Goal: Task Accomplishment & Management: Manage account settings

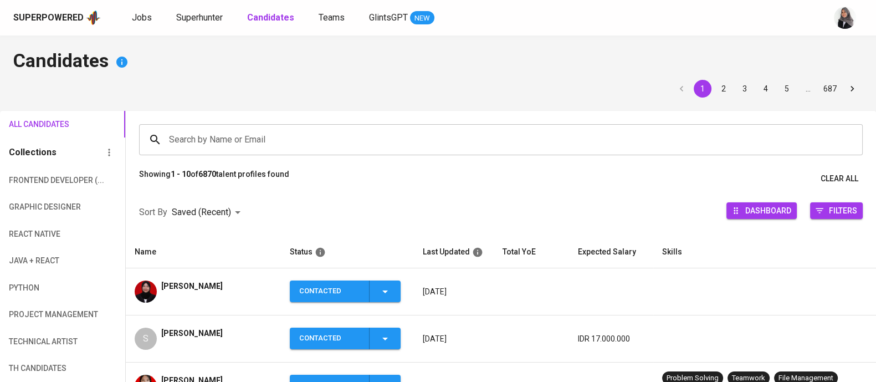
click at [632, 12] on div "Superpowered Jobs Superhunter Candidates Teams GlintsGPT NEW" at bounding box center [420, 17] width 814 height 17
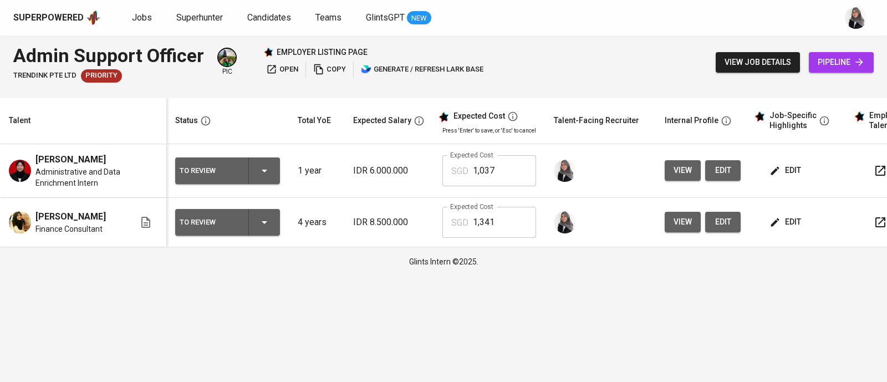
click at [871, 276] on html "Superpowered Jobs Superhunter Candidates Teams GlintsGPT NEW Admin Support Offi…" at bounding box center [443, 138] width 887 height 276
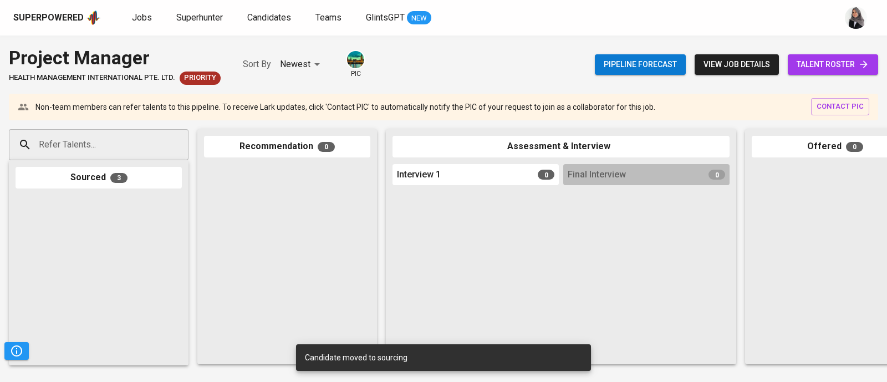
scroll to position [323, 0]
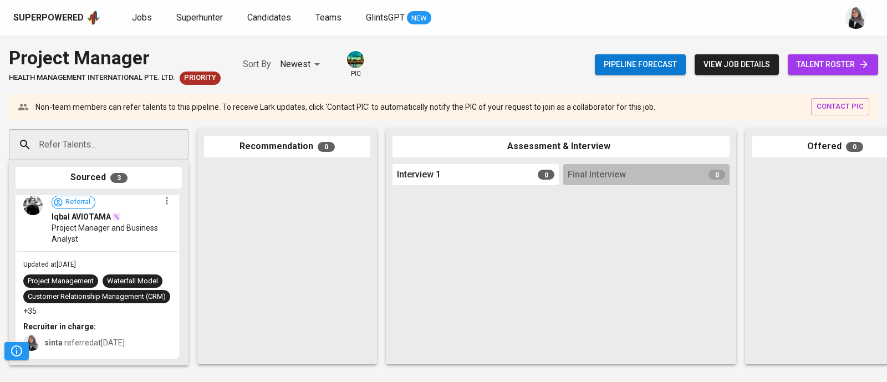
click at [573, 21] on div "Superpowered Jobs Superhunter Candidates Teams GlintsGPT NEW" at bounding box center [425, 17] width 824 height 17
click at [875, 175] on div at bounding box center [834, 261] width 166 height 194
click at [871, 172] on div at bounding box center [834, 261] width 166 height 194
click at [208, 21] on span "Superhunter" at bounding box center [199, 17] width 47 height 11
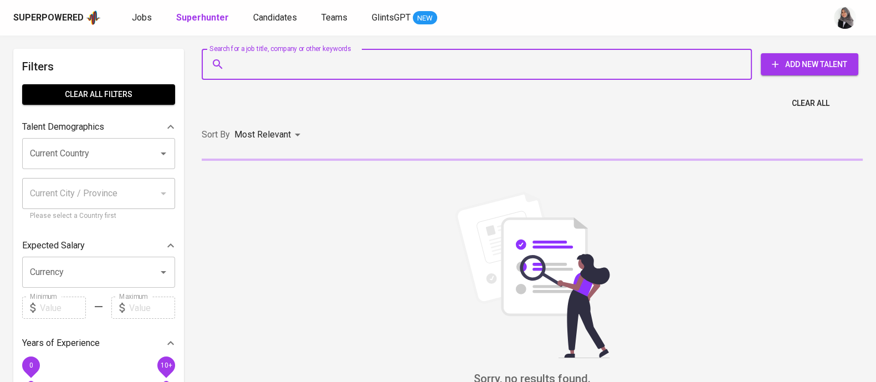
click at [300, 63] on input "Search for a job title, company or other keywords" at bounding box center [479, 64] width 501 height 21
paste input "lerianathufailah@gmail.com"
type input "lerianathufailah@gmail.com"
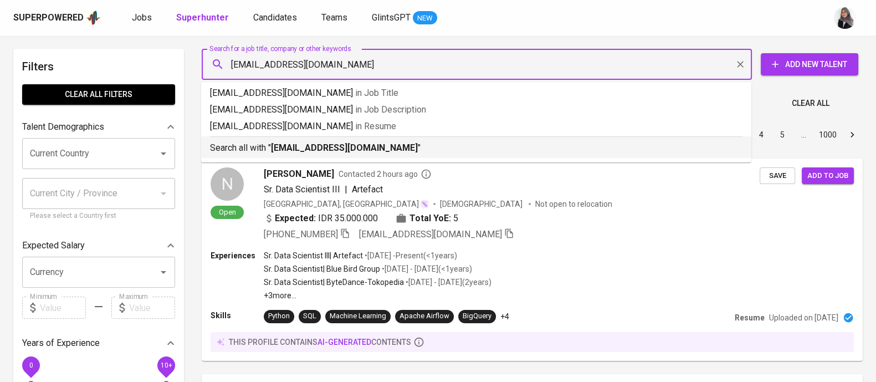
click at [335, 151] on b "lerianathufailah@gmail.com" at bounding box center [344, 147] width 147 height 11
click at [335, 151] on div "Sort By Most Relevant MOST_RELEVANT 1 2 3 4 5 … 1000" at bounding box center [532, 135] width 674 height 34
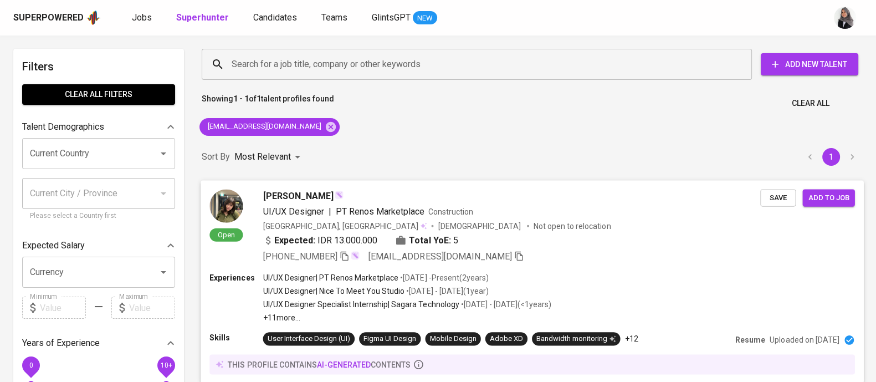
click at [600, 249] on div "+62 851-5755-9110 lerianathufailah@gmail.com" at bounding box center [512, 255] width 498 height 13
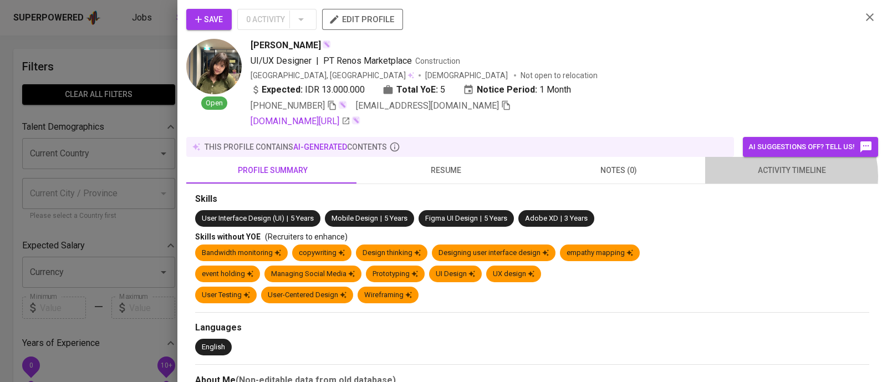
click at [778, 176] on span "activity timeline" at bounding box center [791, 170] width 160 height 14
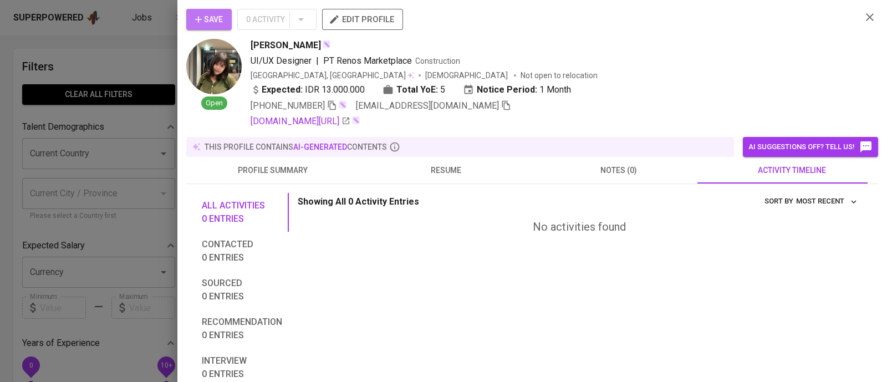
click at [205, 18] on span "Save" at bounding box center [209, 20] width 28 height 14
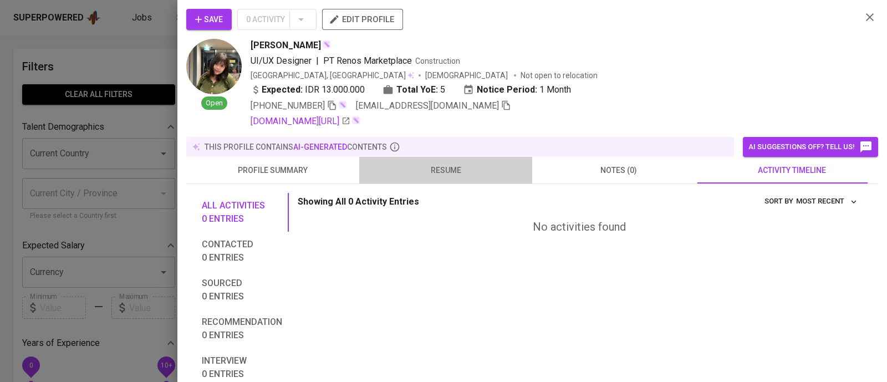
click at [445, 163] on span "resume" at bounding box center [446, 170] width 160 height 14
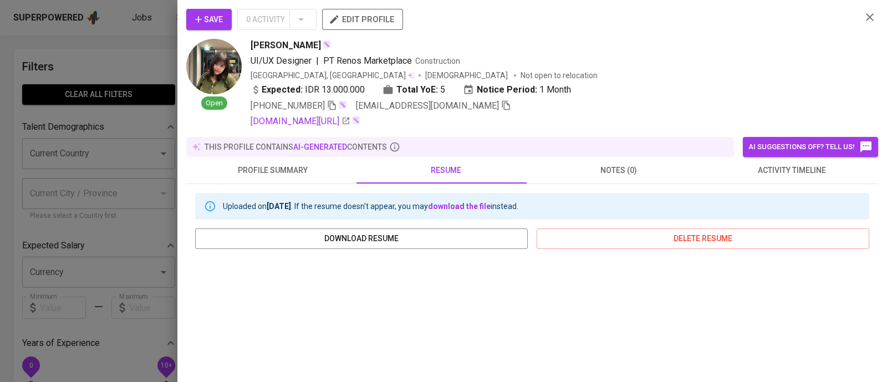
click at [649, 65] on div "UI/UX Designer | PT Renos Marketplace Construction" at bounding box center [551, 60] width 602 height 13
drag, startPoint x: 248, startPoint y: 42, endPoint x: 320, endPoint y: 43, distance: 72.0
click at [320, 43] on div "Open Leriana Thufailah UI/UX Designer | PT Renos Marketplace Construction Indon…" at bounding box center [519, 83] width 666 height 89
copy span "Leriana Thufailah"
click at [683, 80] on div "Indonesia, Yogyakarta Female Not open to relocation" at bounding box center [551, 75] width 602 height 11
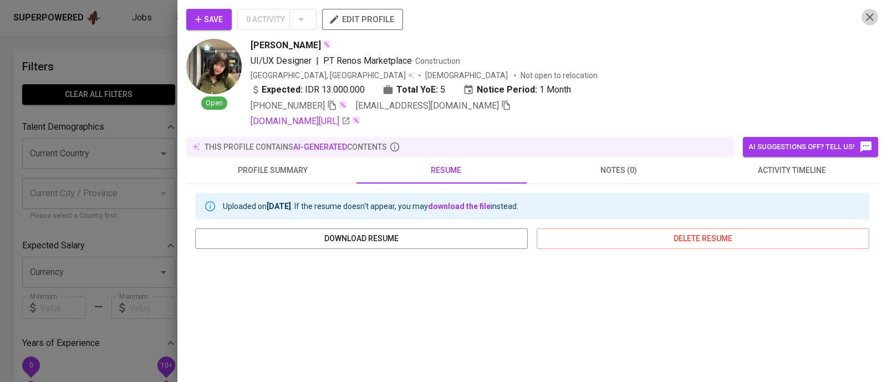
click at [861, 19] on button "button" at bounding box center [869, 17] width 17 height 17
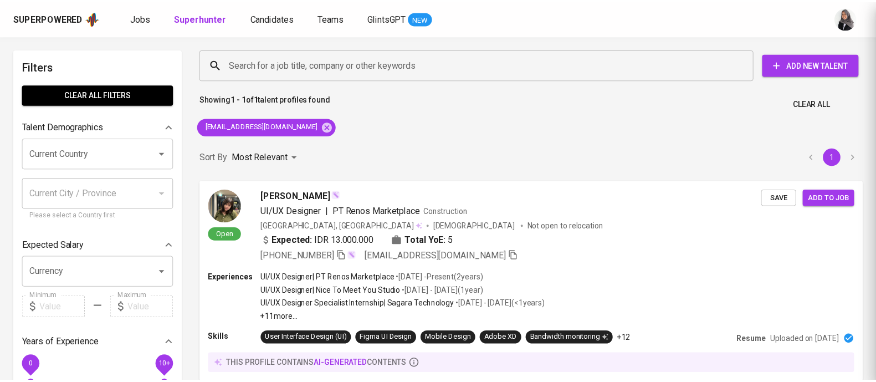
scroll to position [1, 0]
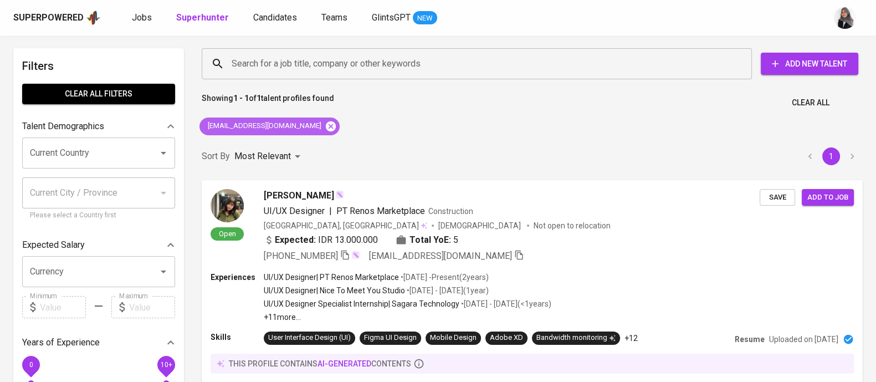
click at [325, 131] on icon at bounding box center [331, 126] width 12 height 12
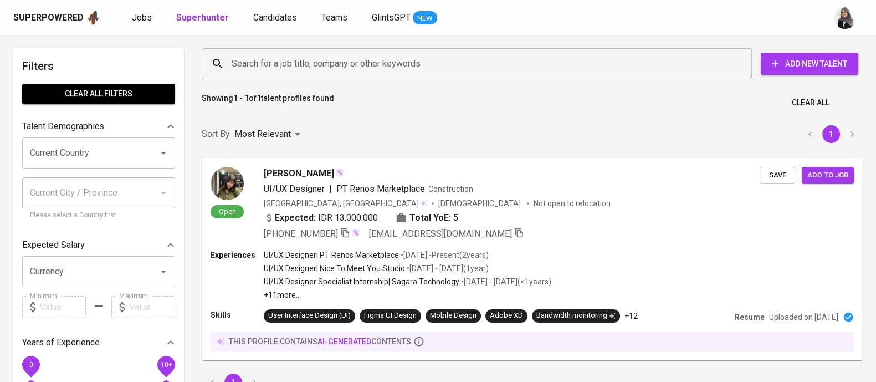
click at [297, 64] on input "Search for a job title, company or other keywords" at bounding box center [479, 63] width 501 height 21
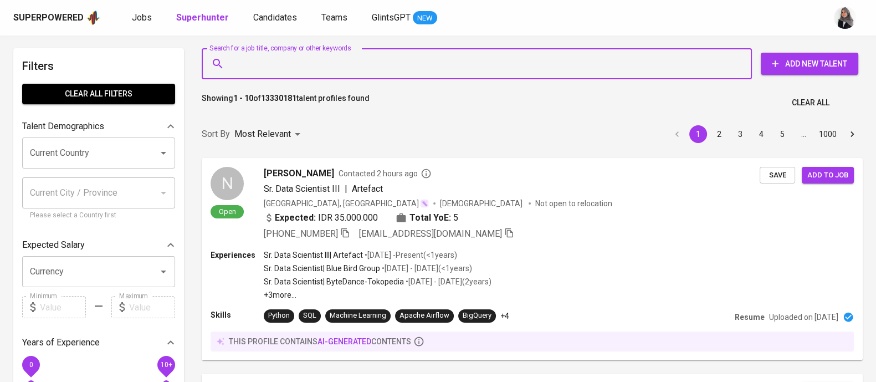
paste input "stephani.lim56@gmail.com"
type input "stephani.lim56@gmail.com"
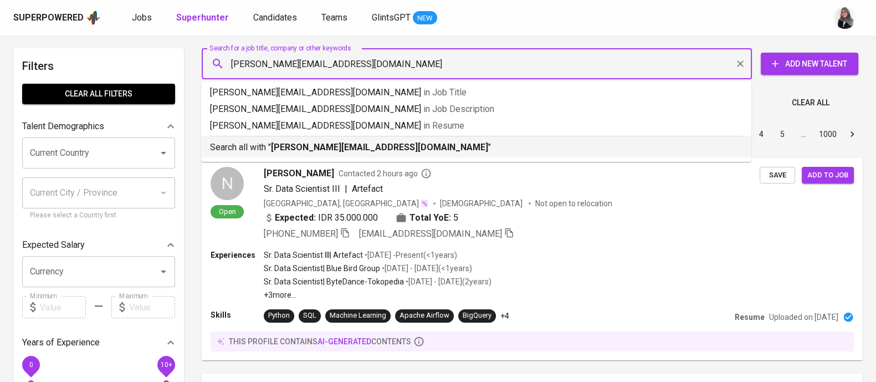
click at [368, 145] on b "stephani.lim56@gmail.com" at bounding box center [379, 147] width 217 height 11
click at [368, 145] on div "Sort By Most Relevant MOST_RELEVANT 1 2 3 4 5 … 1000" at bounding box center [532, 134] width 674 height 34
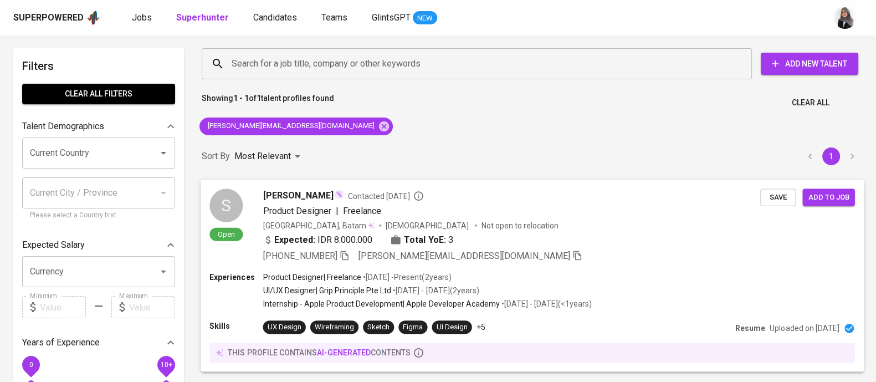
click at [574, 254] on div "+62 881-0240-56418 stephani.lim56@gmail.com" at bounding box center [512, 255] width 498 height 13
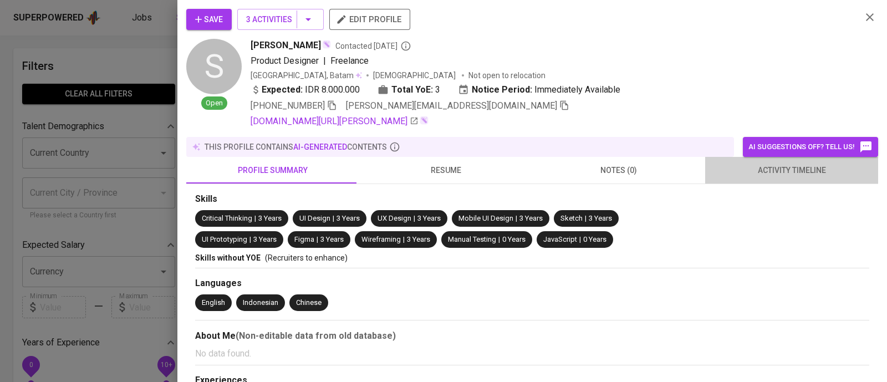
click at [786, 173] on span "activity timeline" at bounding box center [791, 170] width 160 height 14
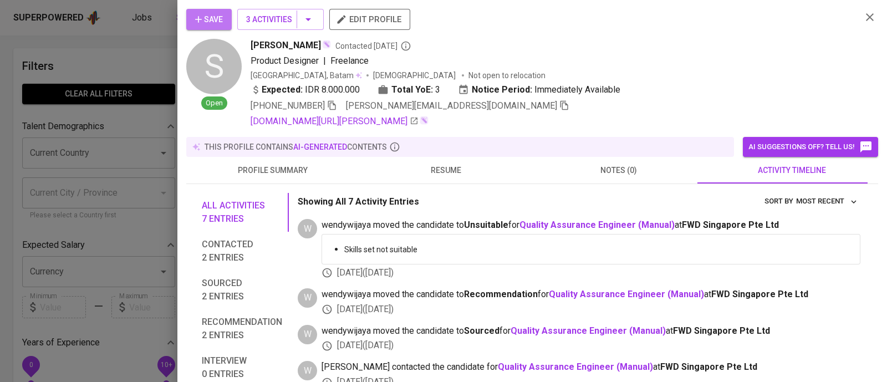
click at [207, 23] on span "Save" at bounding box center [209, 20] width 28 height 14
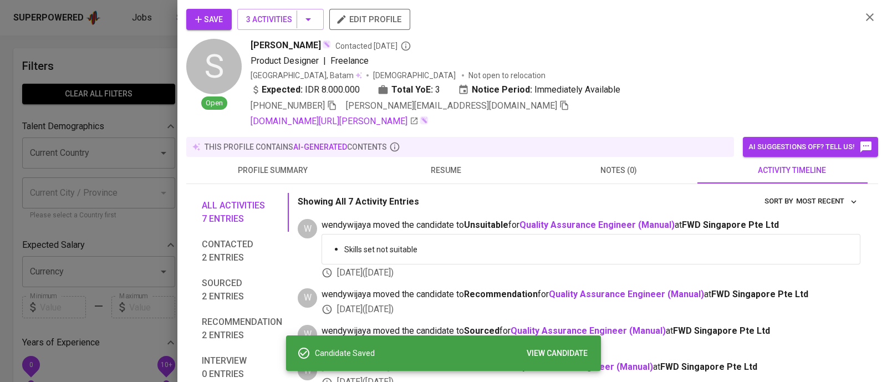
click at [114, 42] on div at bounding box center [443, 191] width 887 height 382
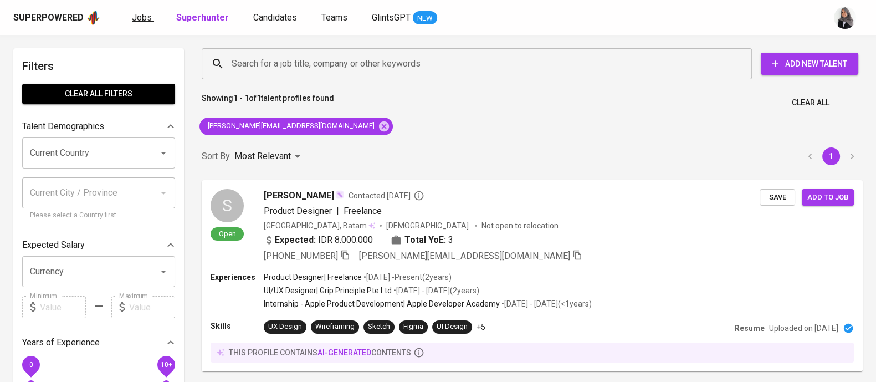
click at [137, 17] on span "Jobs" at bounding box center [142, 17] width 20 height 11
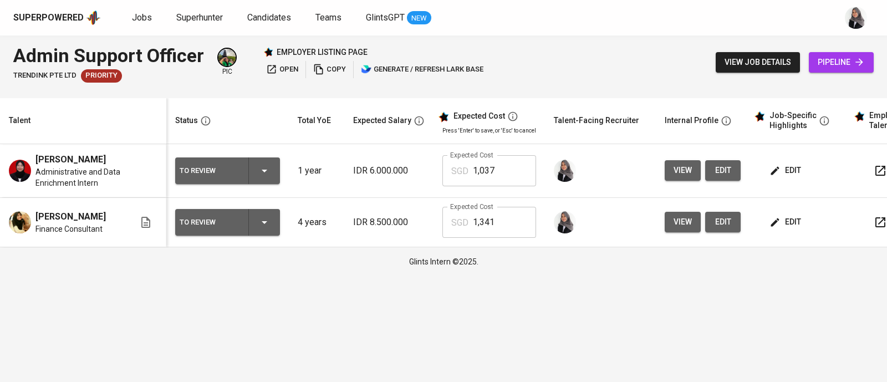
click at [593, 25] on div "Superpowered Jobs Superhunter Candidates Teams GlintsGPT NEW" at bounding box center [425, 17] width 824 height 17
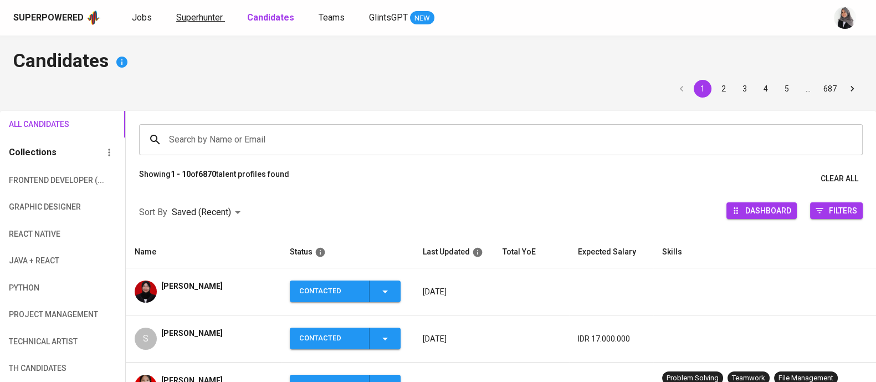
click at [193, 16] on span "Superhunter" at bounding box center [199, 17] width 47 height 11
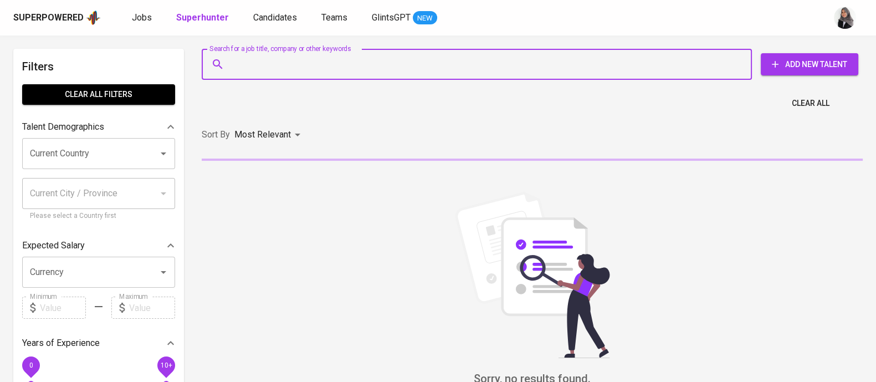
click at [255, 70] on input "Search for a job title, company or other keywords" at bounding box center [479, 64] width 501 height 21
paste input "| barryanand95@gmail.com"
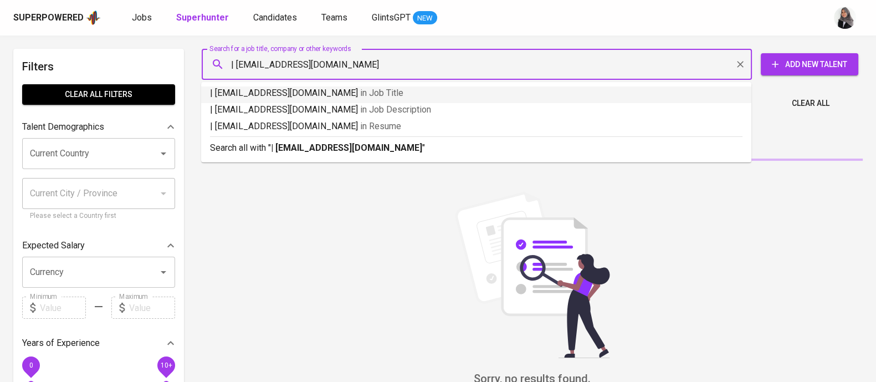
click at [237, 66] on input "| barryanand95@gmail.com" at bounding box center [479, 64] width 501 height 21
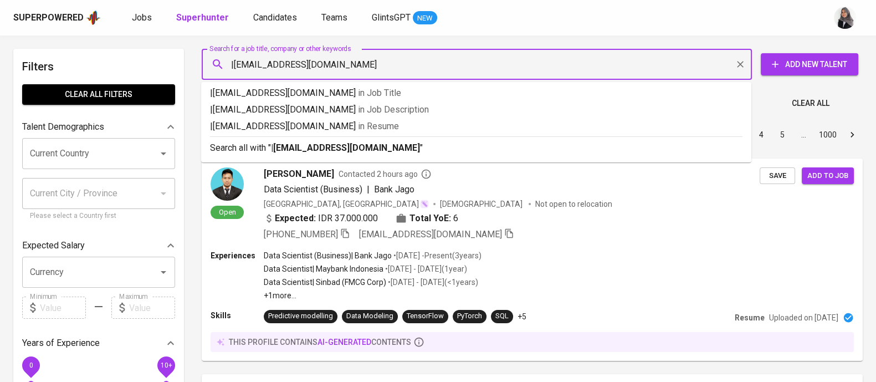
type input "barryanand95@gmail.com"
click at [396, 145] on p "Search all with " barryanand95@gmail.com "" at bounding box center [476, 147] width 532 height 13
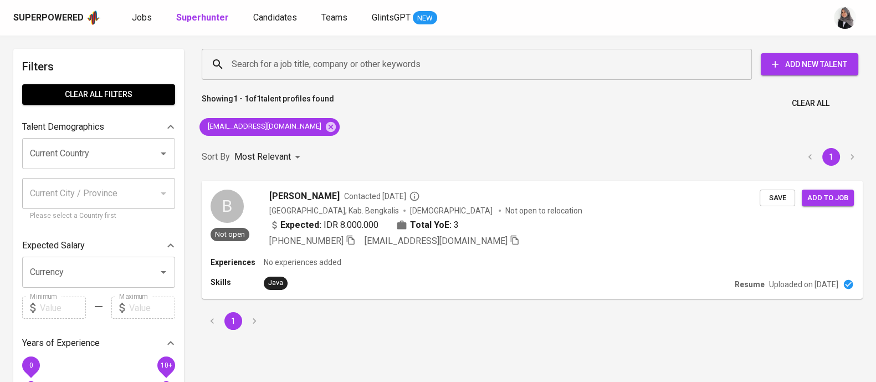
click at [607, 84] on div "Search for a job title, company or other keywords Search for a job title, compa…" at bounding box center [530, 64] width 674 height 49
click at [554, 257] on div "Experiences No experiences added" at bounding box center [531, 262] width 645 height 11
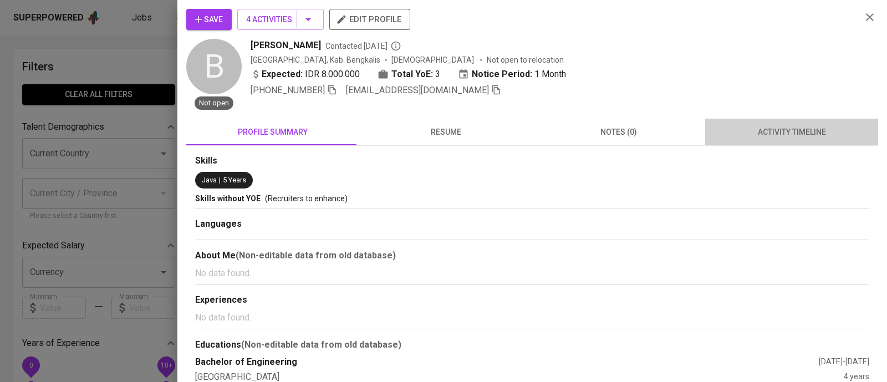
click at [792, 134] on span "activity timeline" at bounding box center [791, 132] width 160 height 14
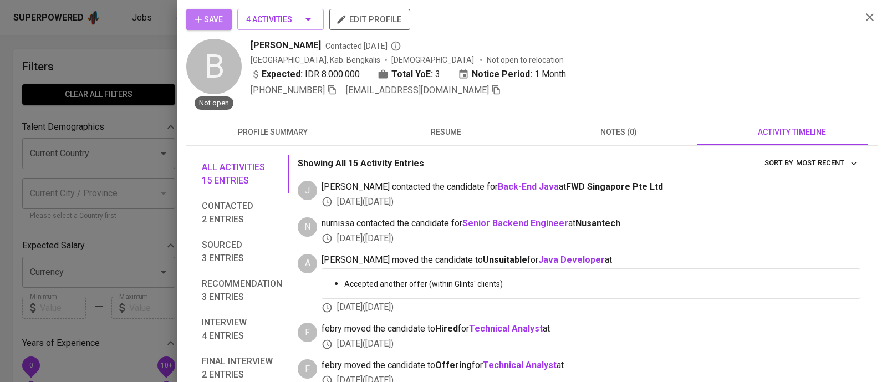
click at [207, 9] on button "Save" at bounding box center [208, 19] width 45 height 21
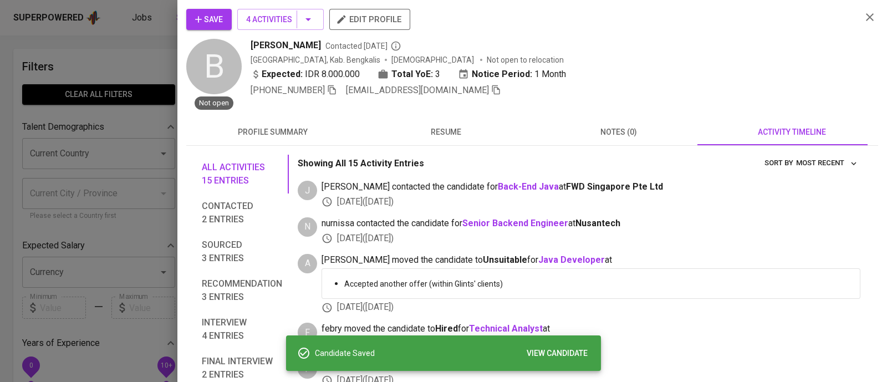
click at [865, 108] on div "Save 4 Activities edit profile B Not open Barri Anand Contacted 2 months ago In…" at bounding box center [531, 59] width 691 height 101
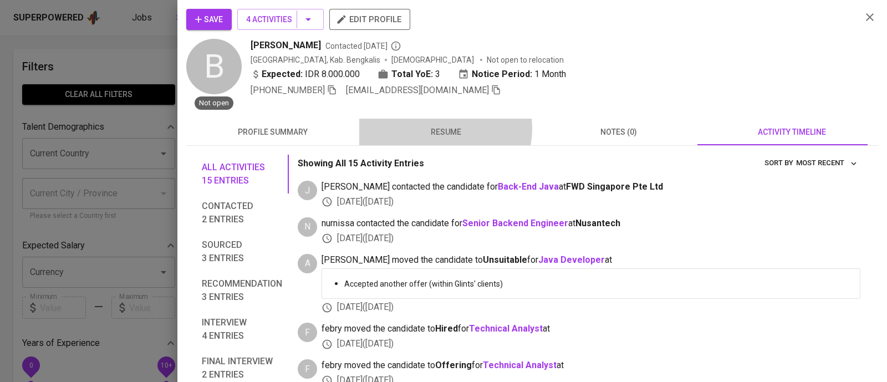
click at [442, 129] on span "resume" at bounding box center [446, 132] width 160 height 14
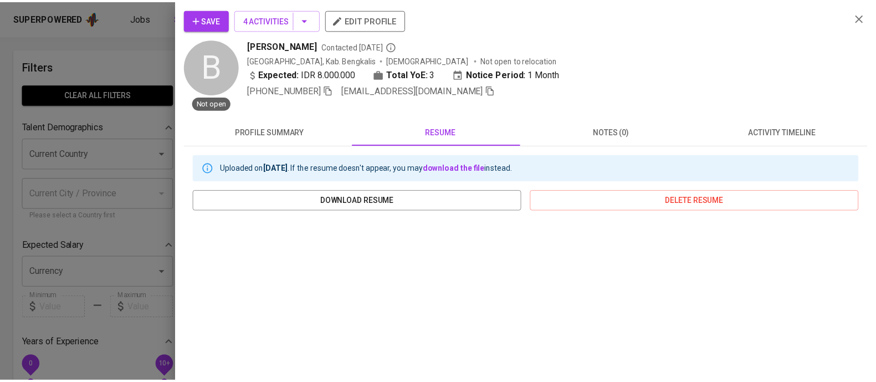
scroll to position [187, 0]
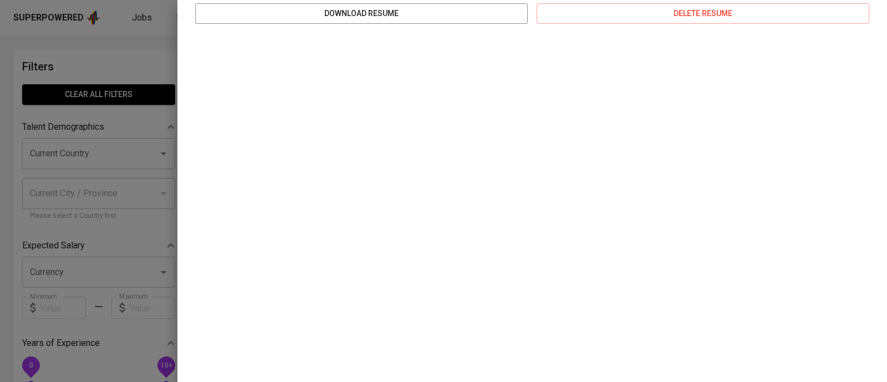
click at [120, 59] on div at bounding box center [443, 191] width 887 height 382
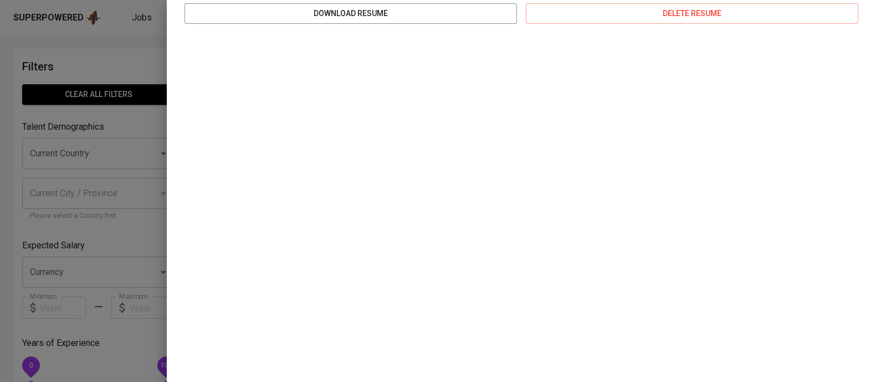
scroll to position [0, 0]
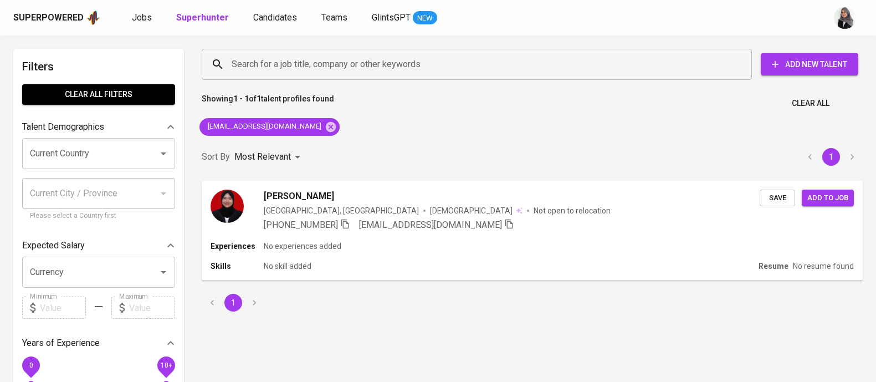
click at [266, 21] on span "Candidates" at bounding box center [275, 17] width 44 height 11
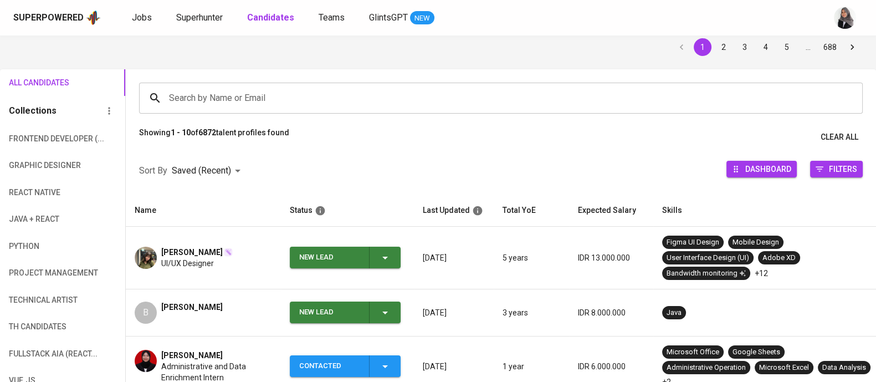
scroll to position [47, 0]
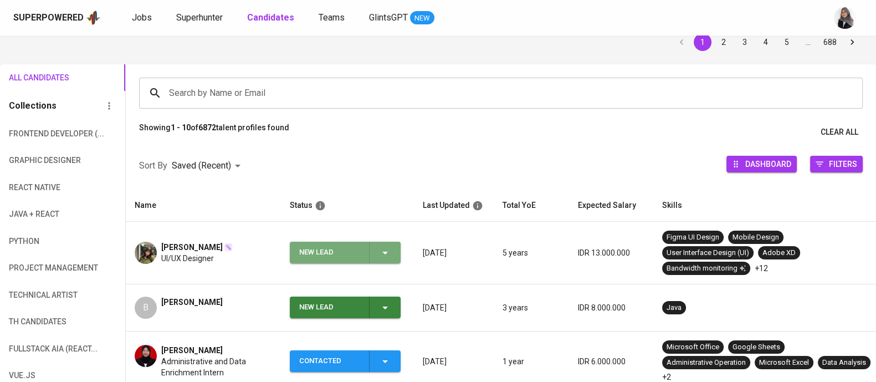
click at [386, 250] on icon "button" at bounding box center [384, 252] width 13 height 13
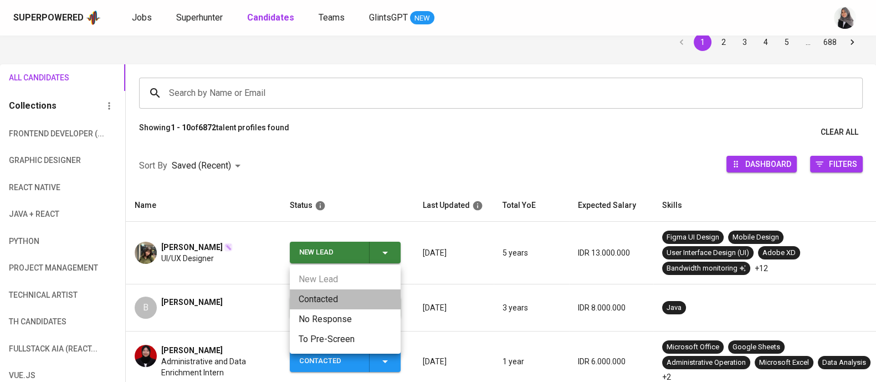
click at [319, 295] on li "Contacted" at bounding box center [345, 299] width 111 height 20
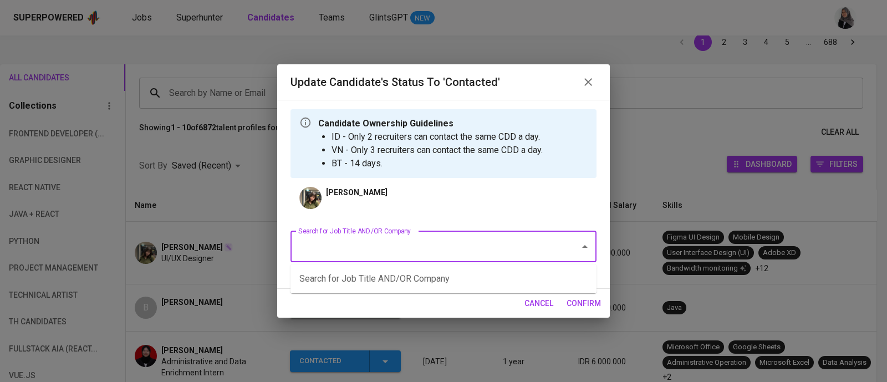
click at [362, 247] on input "Search for Job Title AND/OR Company" at bounding box center [427, 246] width 265 height 21
type input "AIA"
type input "designer"
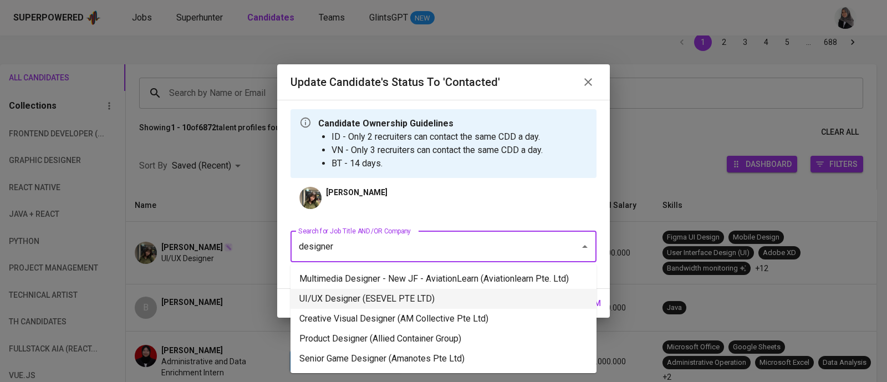
click at [479, 296] on li "UI/UX Designer (ESEVEL PTE LTD)" at bounding box center [443, 299] width 306 height 20
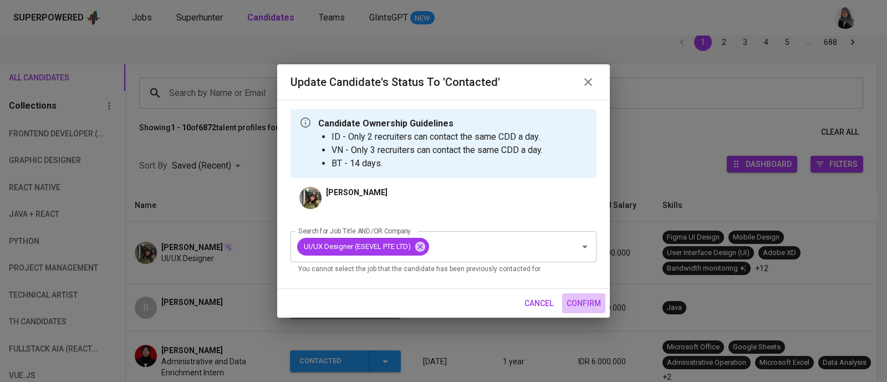
click at [567, 297] on span "confirm" at bounding box center [583, 303] width 34 height 14
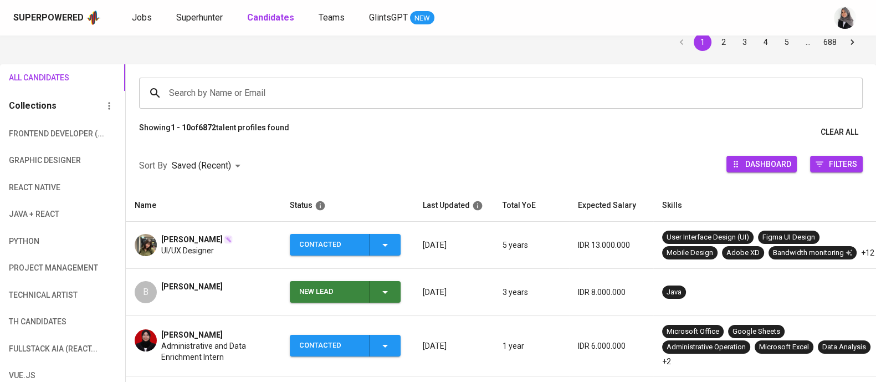
click at [634, 26] on div "Superpowered Jobs Superhunter Candidates Teams GlintsGPT NEW" at bounding box center [438, 17] width 876 height 35
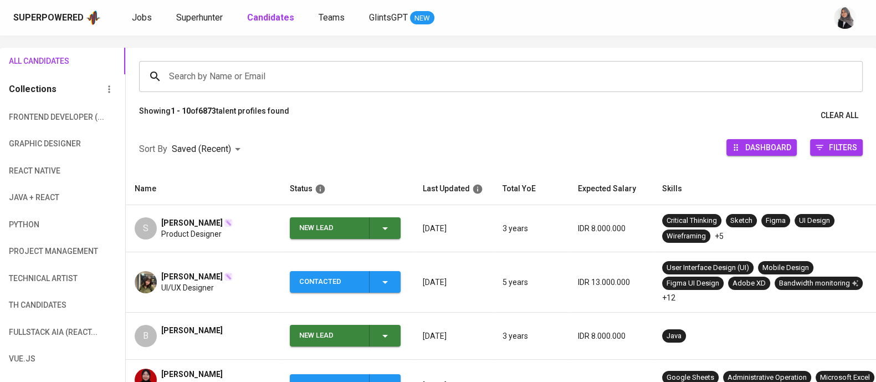
scroll to position [63, 0]
click at [387, 222] on icon "button" at bounding box center [384, 228] width 13 height 13
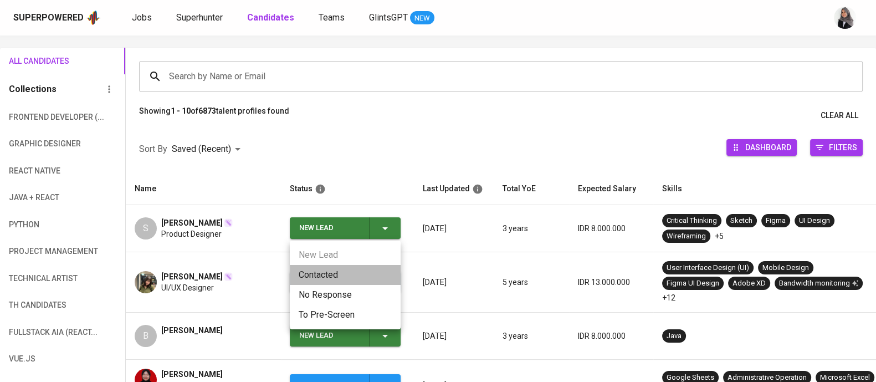
click at [330, 270] on li "Contacted" at bounding box center [345, 275] width 111 height 20
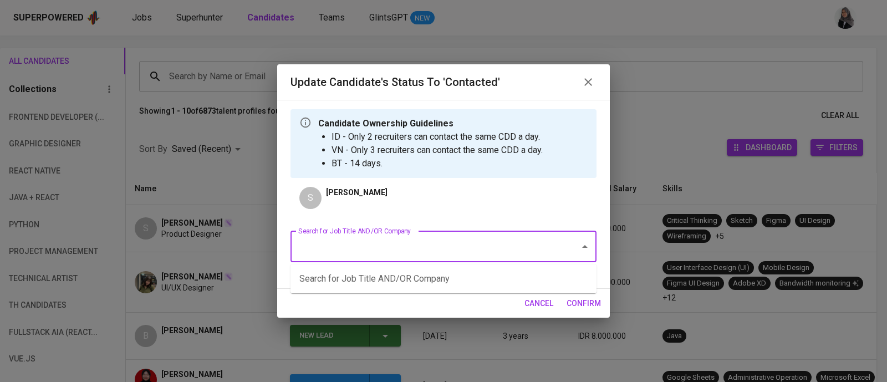
click at [432, 248] on input "Search for Job Title AND/OR Company" at bounding box center [427, 246] width 265 height 21
type input "design"
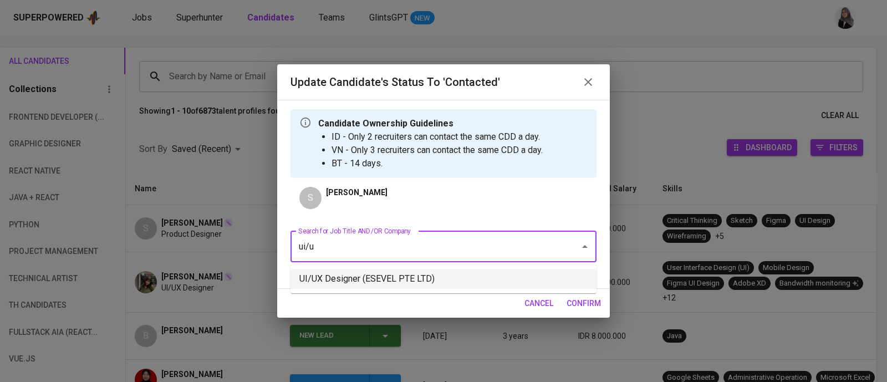
click at [470, 273] on li "UI/UX Designer (ESEVEL PTE LTD)" at bounding box center [443, 279] width 306 height 20
type input "ui/u"
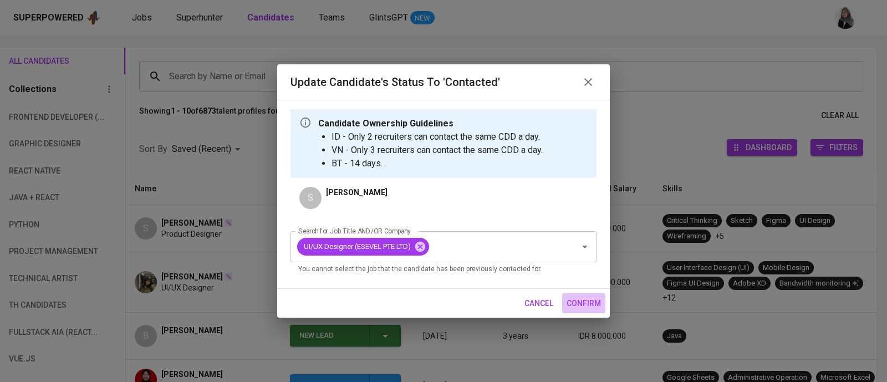
click at [576, 296] on span "confirm" at bounding box center [583, 303] width 34 height 14
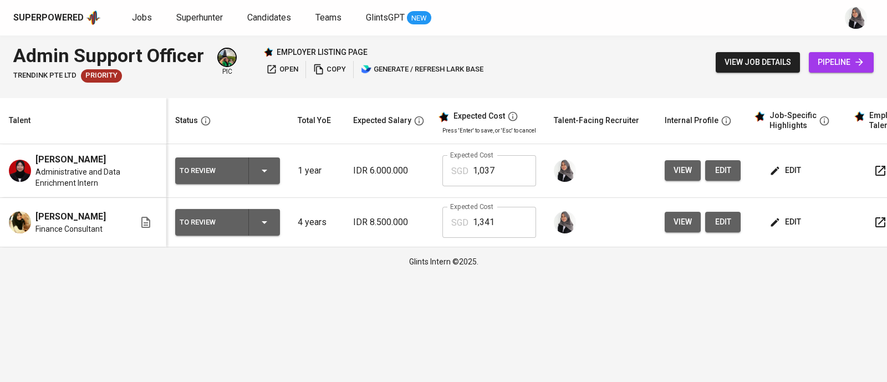
click at [863, 276] on html "Superpowered Jobs Superhunter Candidates Teams GlintsGPT NEW Admin Support Offi…" at bounding box center [443, 138] width 887 height 276
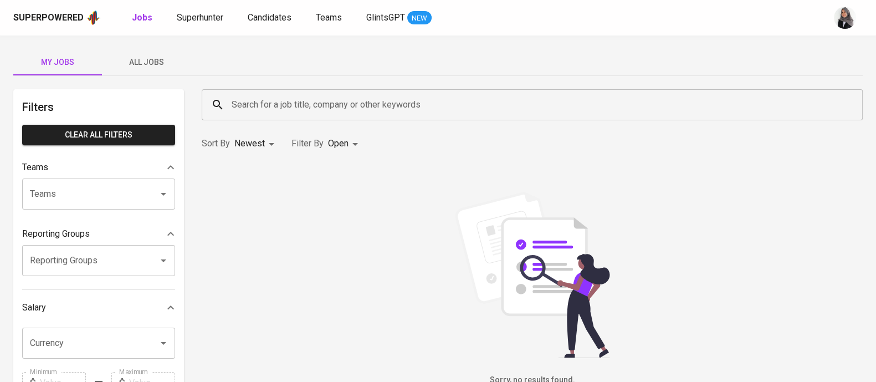
click at [650, 78] on div "My Jobs All Jobs Filters Clear All filters Teams Teams Teams Reporting Groups R…" at bounding box center [438, 381] width 876 height 692
click at [145, 61] on span "All Jobs" at bounding box center [146, 62] width 75 height 14
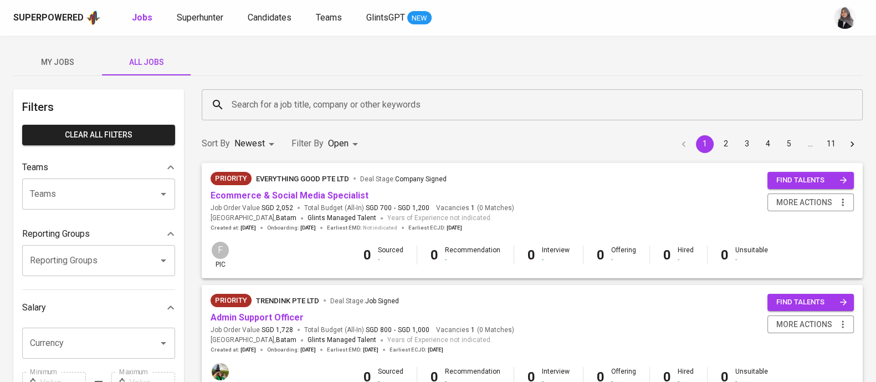
click at [305, 119] on div "Search for a job title, company or other keywords" at bounding box center [532, 104] width 661 height 31
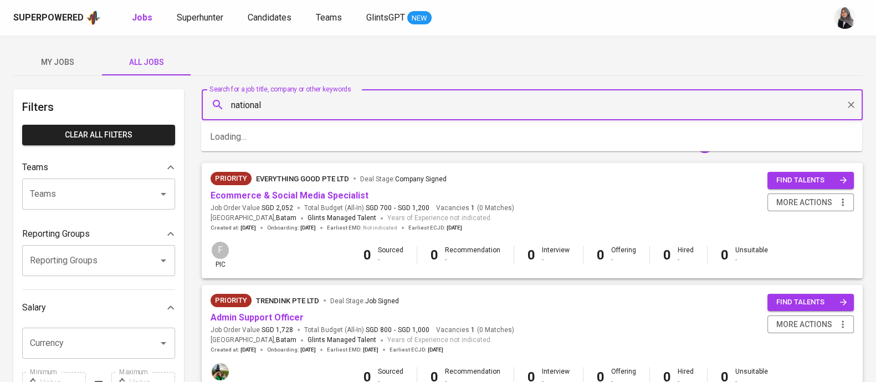
type input "national"
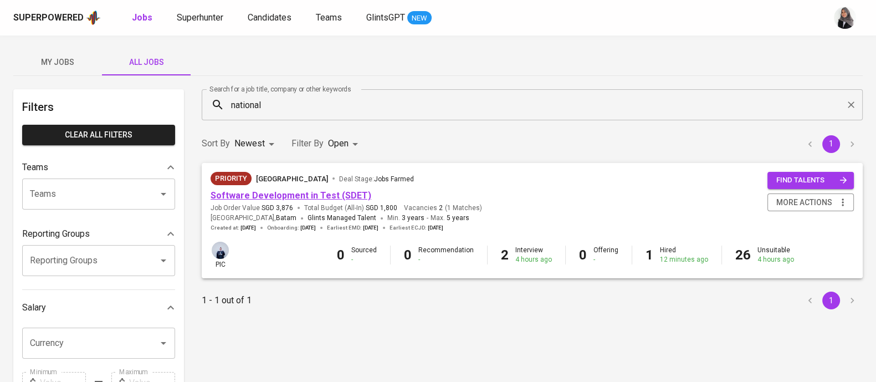
click at [312, 193] on link "Software Development in Test (SDET)" at bounding box center [291, 195] width 161 height 11
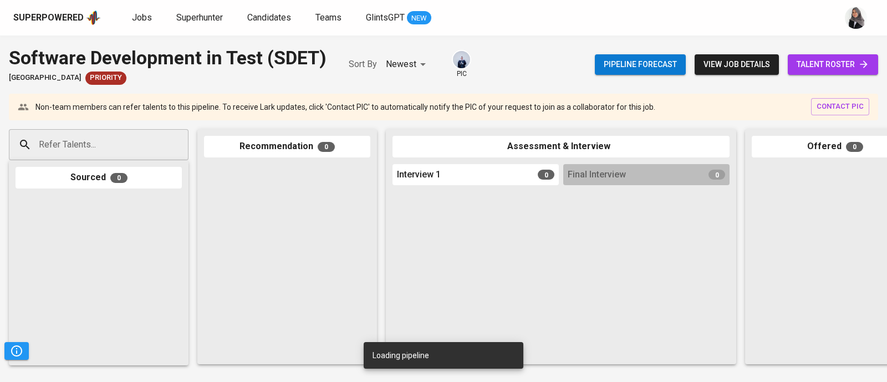
scroll to position [0, 432]
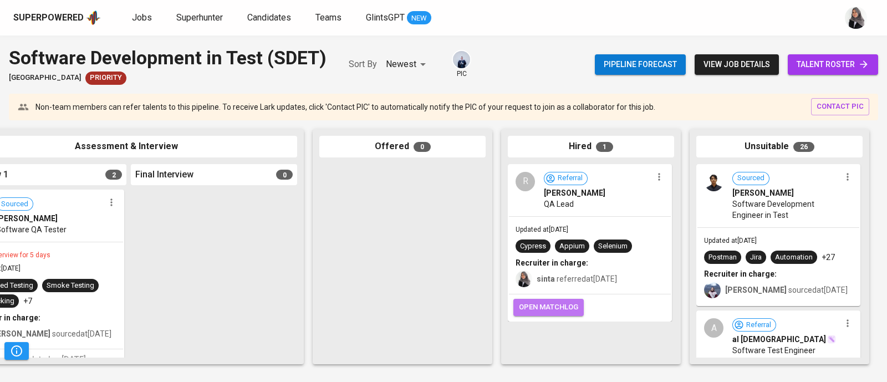
click at [541, 308] on span "open matchlog" at bounding box center [548, 307] width 59 height 13
click at [535, 62] on div "Software Development in Test (SDET) National University of Singapore Priority S…" at bounding box center [443, 64] width 887 height 40
